Goal: Task Accomplishment & Management: Complete application form

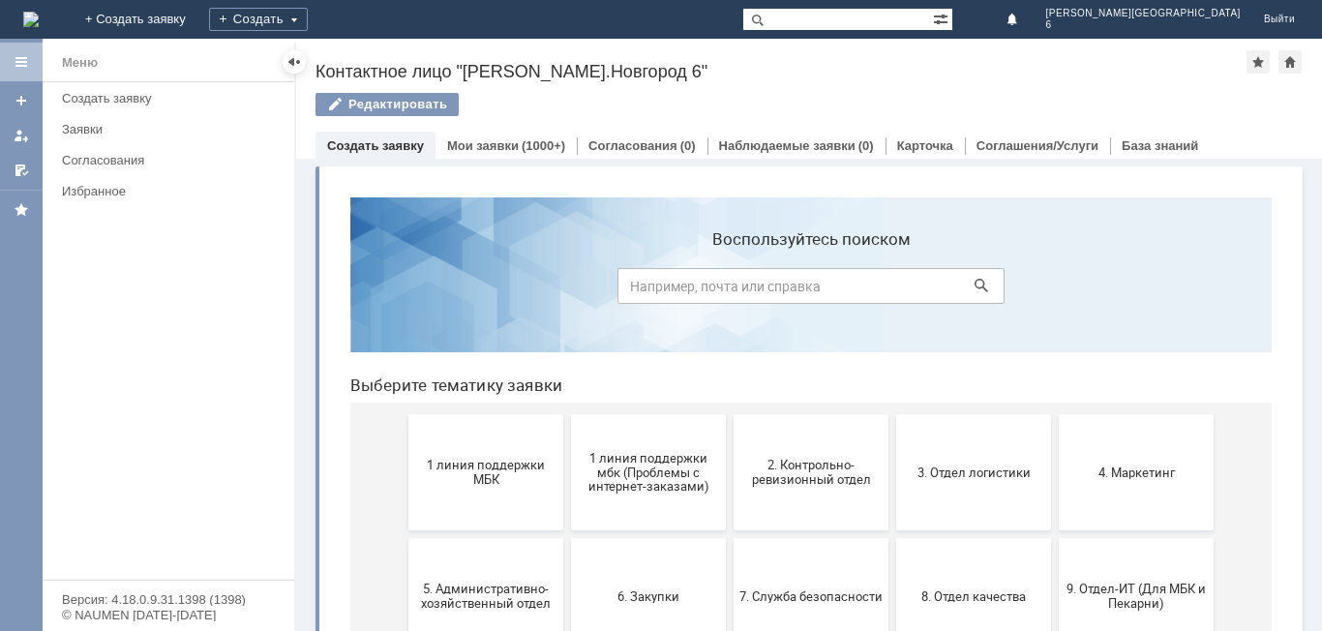
click at [466, 466] on span "1 линия поддержки МБК" at bounding box center [485, 472] width 143 height 29
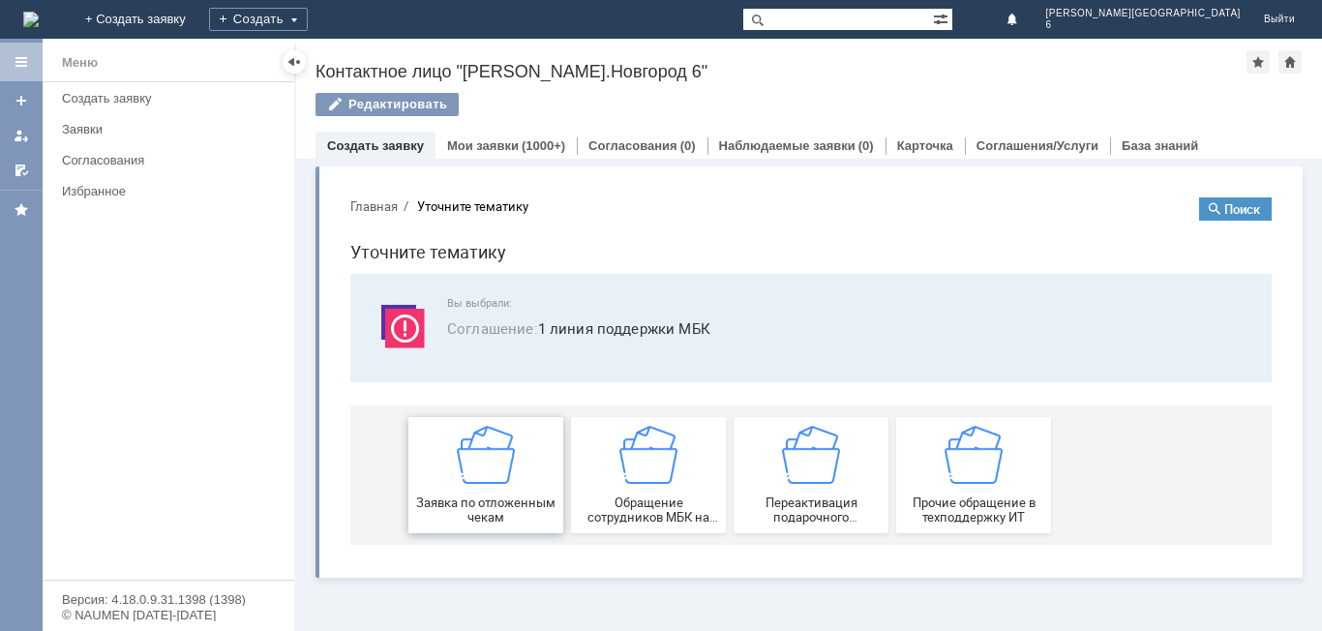
click at [474, 481] on img at bounding box center [486, 455] width 58 height 58
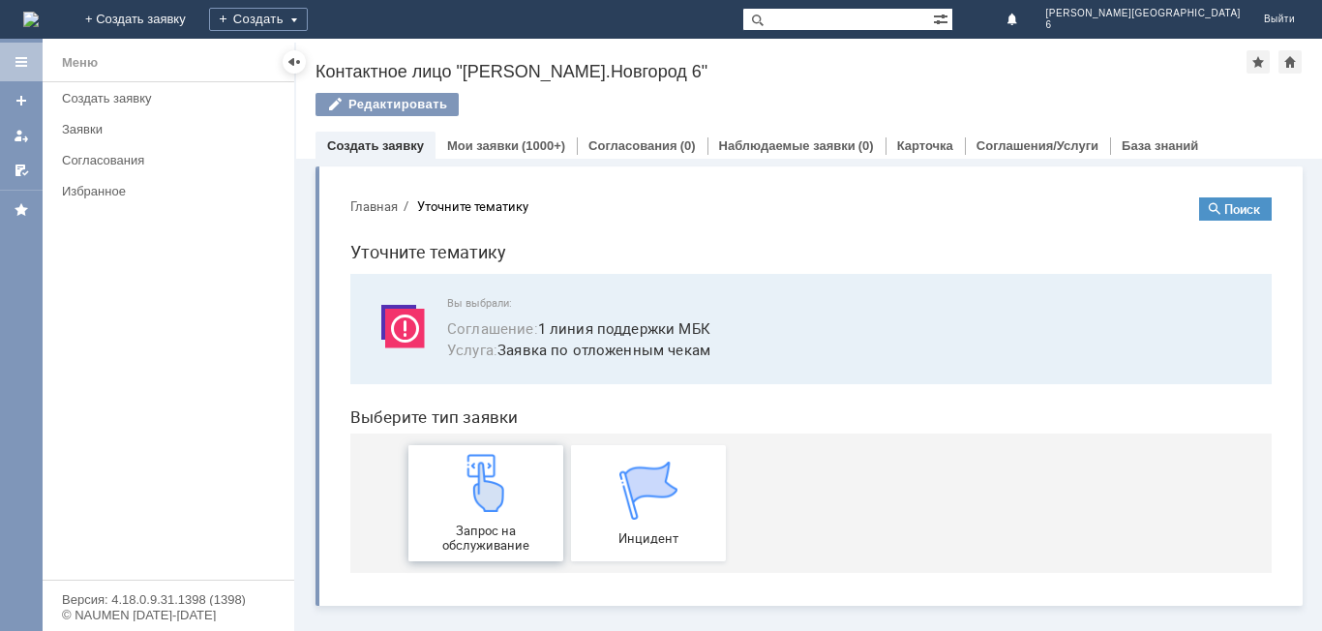
click at [495, 491] on img at bounding box center [486, 483] width 58 height 58
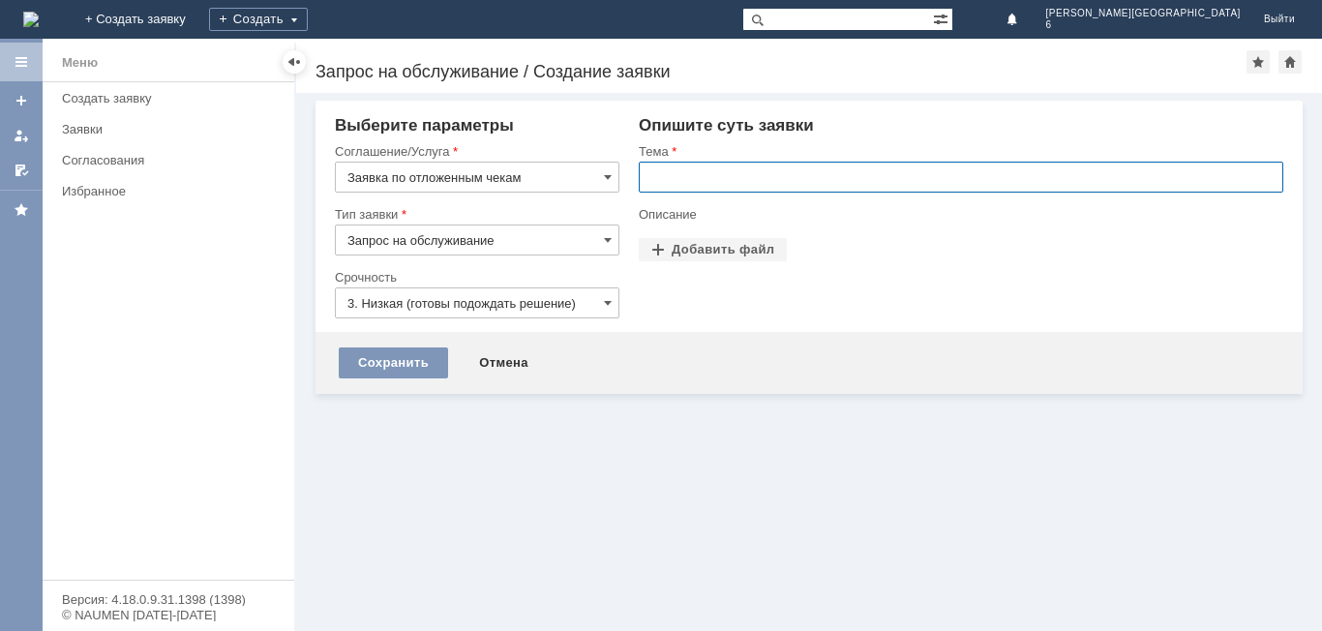
click at [743, 177] on input "text" at bounding box center [961, 177] width 645 height 31
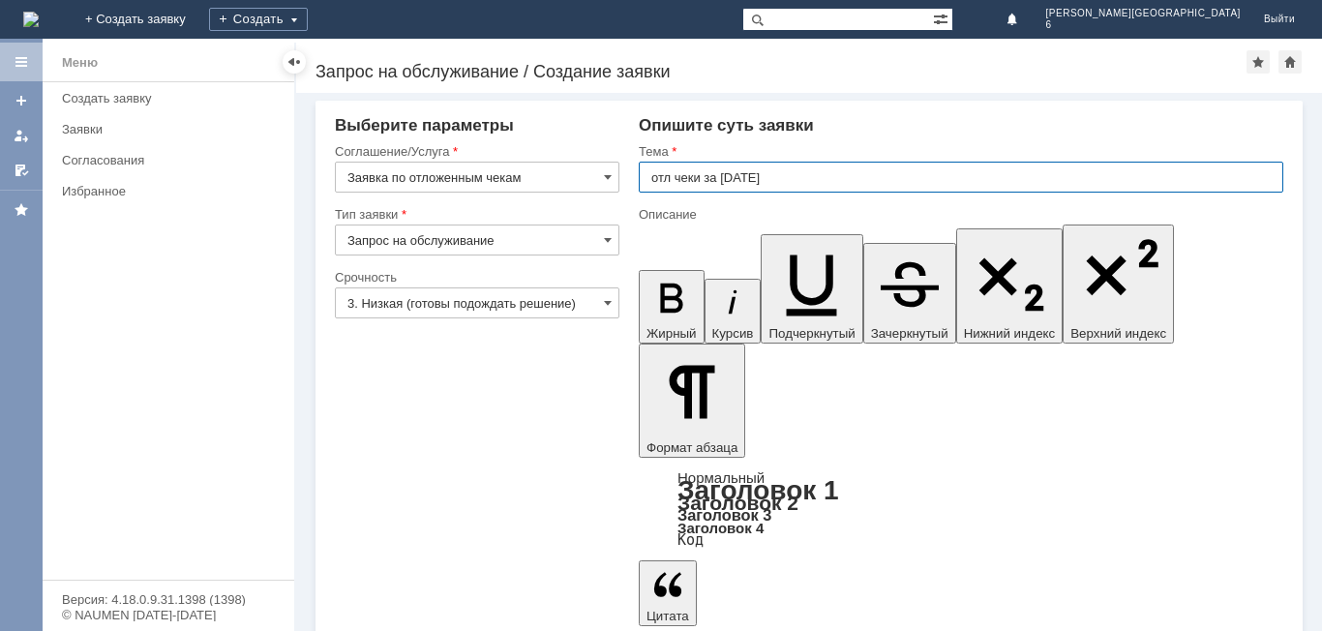
type input "отл чеки за [DATE]"
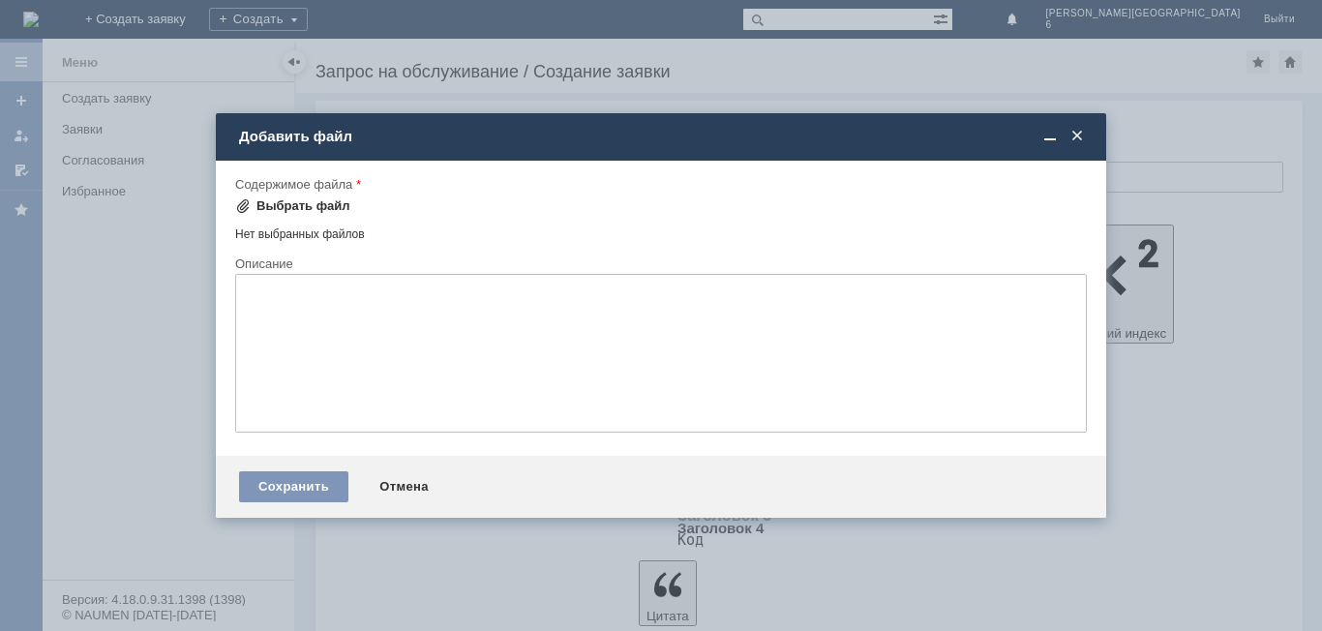
click at [326, 205] on div "Выбрать файл" at bounding box center [303, 205] width 94 height 15
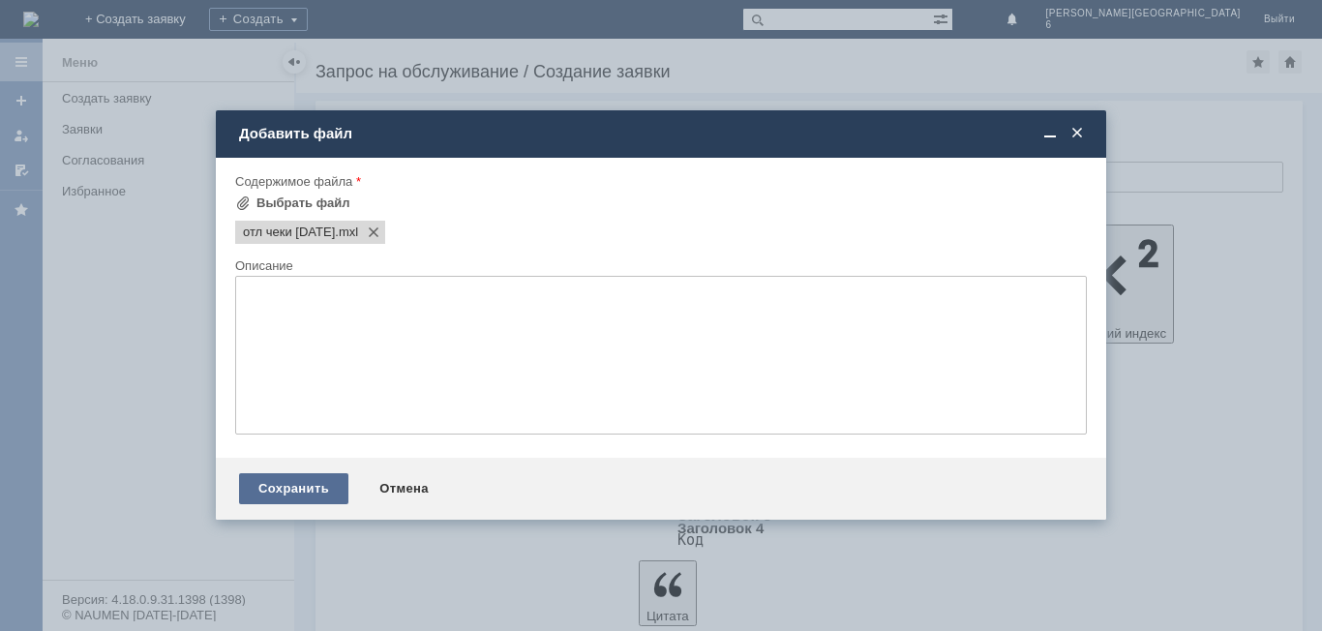
click at [297, 479] on div "Сохранить" at bounding box center [293, 488] width 109 height 31
